Goal: Check status: Check status

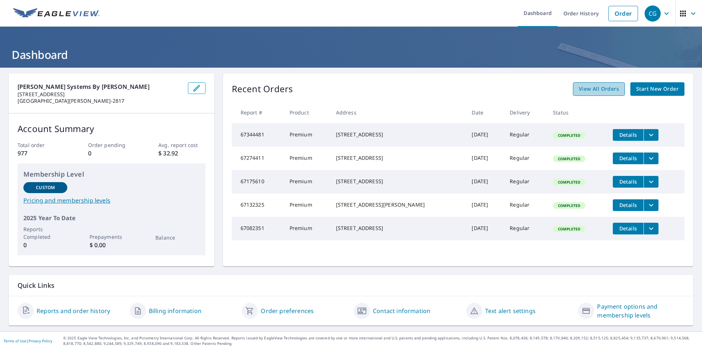
click at [596, 85] on span "View All Orders" at bounding box center [599, 88] width 40 height 9
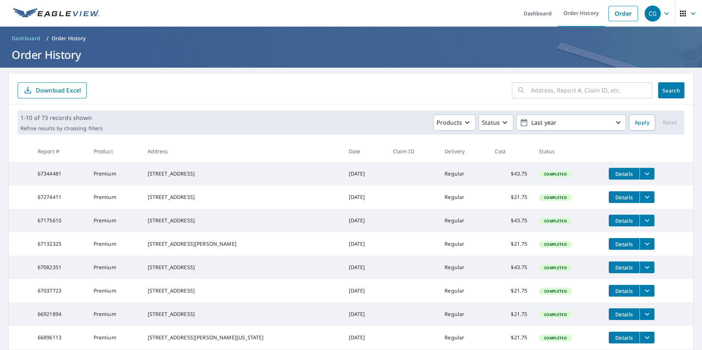
click at [554, 90] on input "text" at bounding box center [591, 90] width 121 height 20
type input "14 [PERSON_NAME]"
click button "Search" at bounding box center [671, 90] width 26 height 16
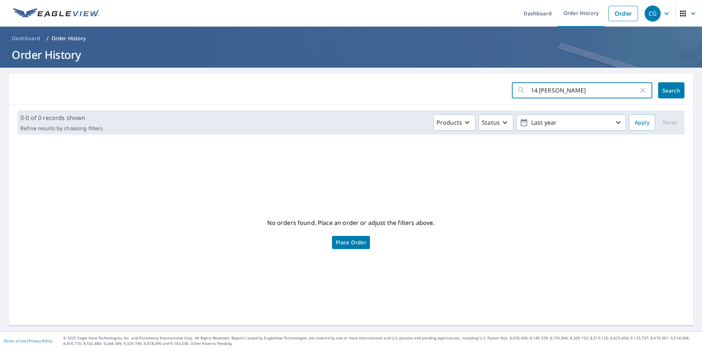
drag, startPoint x: 557, startPoint y: 86, endPoint x: 515, endPoint y: 92, distance: 42.9
click at [515, 92] on div "14 [PERSON_NAME] ​" at bounding box center [582, 90] width 140 height 16
type input "[PERSON_NAME]"
click button "Search" at bounding box center [671, 90] width 26 height 16
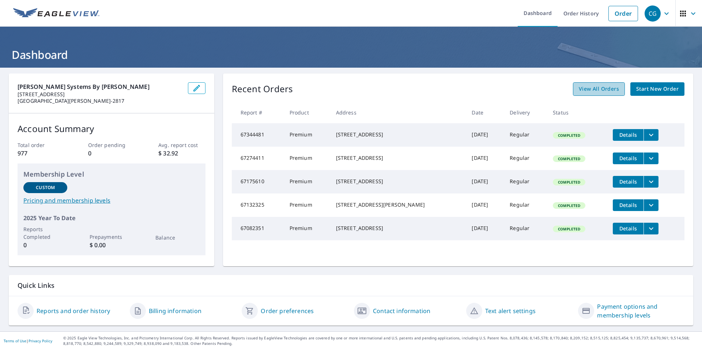
click at [596, 87] on span "View All Orders" at bounding box center [599, 88] width 40 height 9
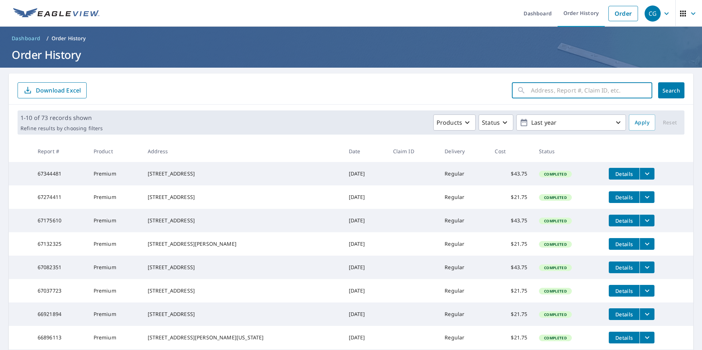
click at [575, 91] on input "text" at bounding box center [591, 90] width 121 height 20
type input "patchogue"
click button "Search" at bounding box center [671, 90] width 26 height 16
